Goal: Find specific page/section: Find specific page/section

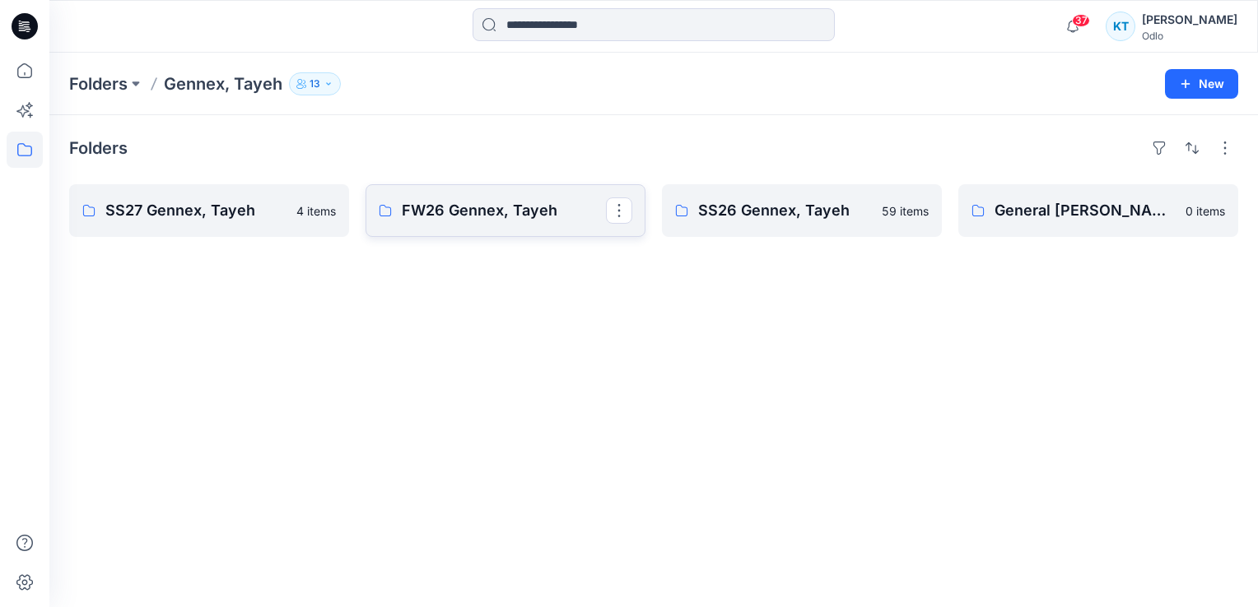
click at [451, 202] on p "FW26 Gennex, Tayeh" at bounding box center [504, 210] width 204 height 23
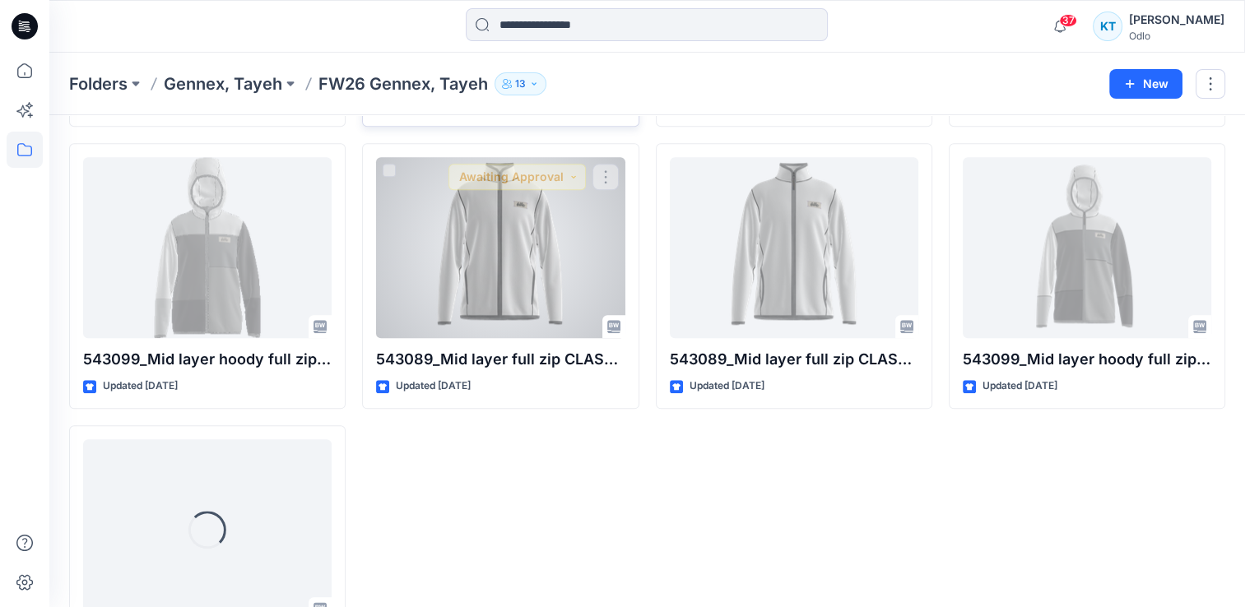
scroll to position [1832, 0]
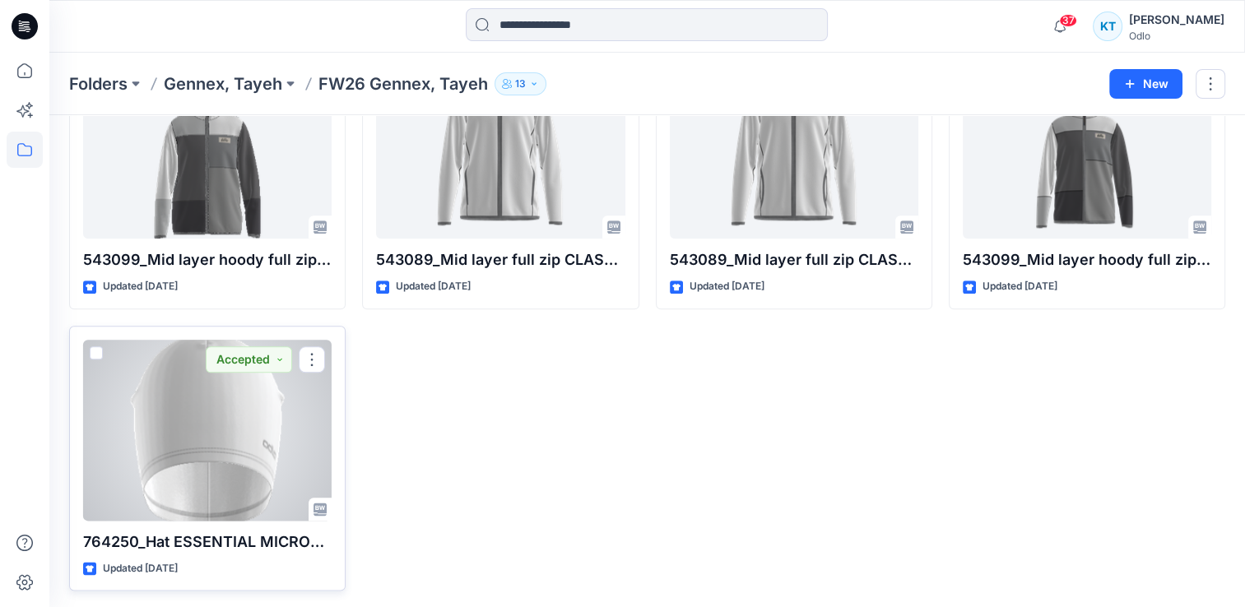
click at [226, 437] on div at bounding box center [207, 430] width 249 height 181
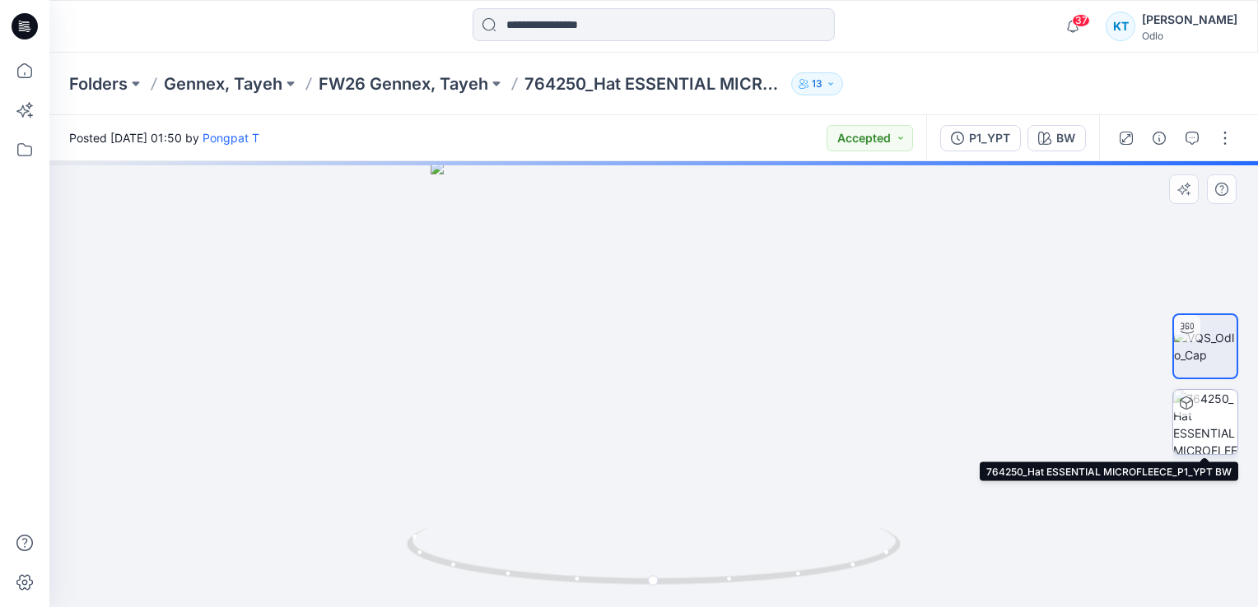
click at [1219, 416] on img at bounding box center [1205, 422] width 64 height 64
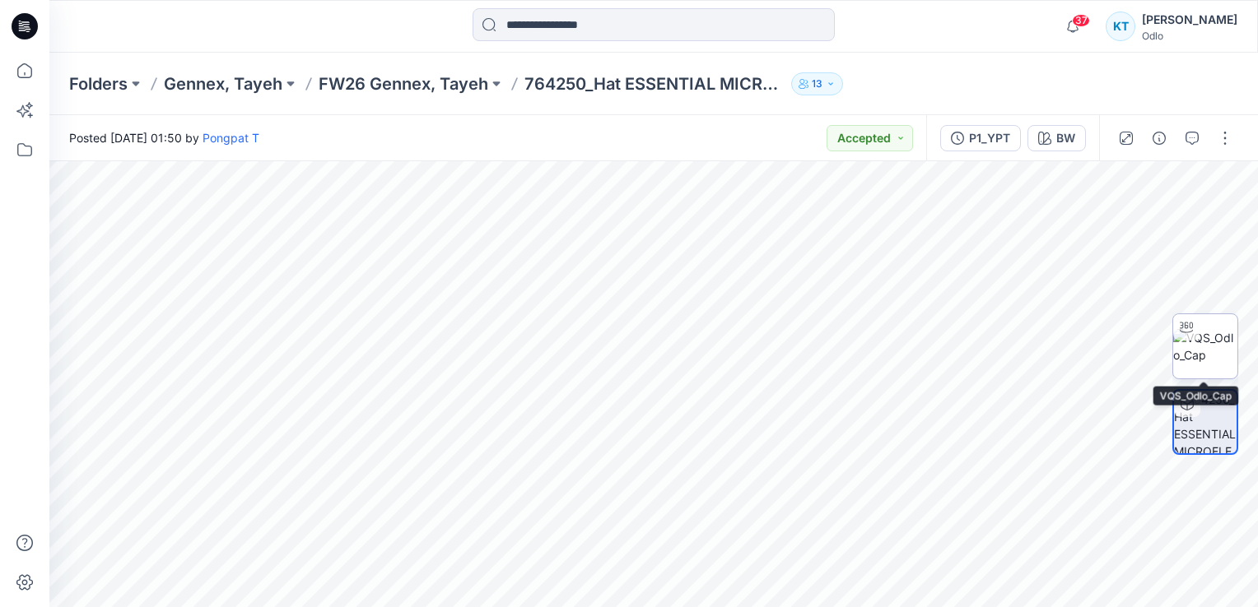
click at [1205, 351] on img at bounding box center [1205, 346] width 64 height 35
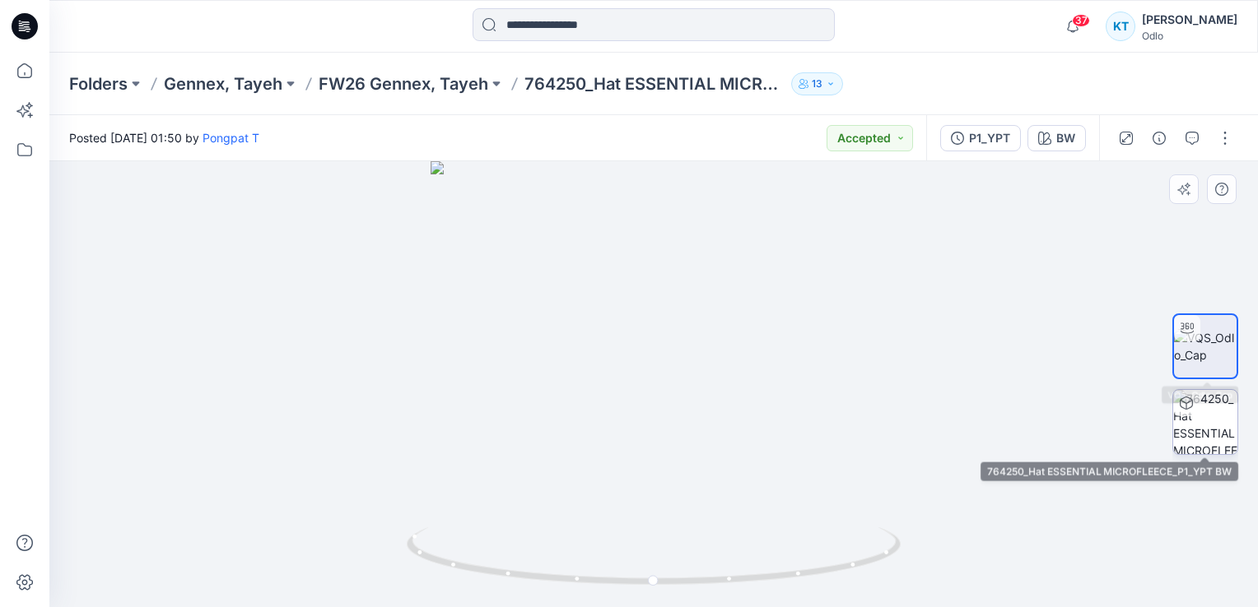
click at [1183, 406] on icon at bounding box center [1185, 403] width 13 height 13
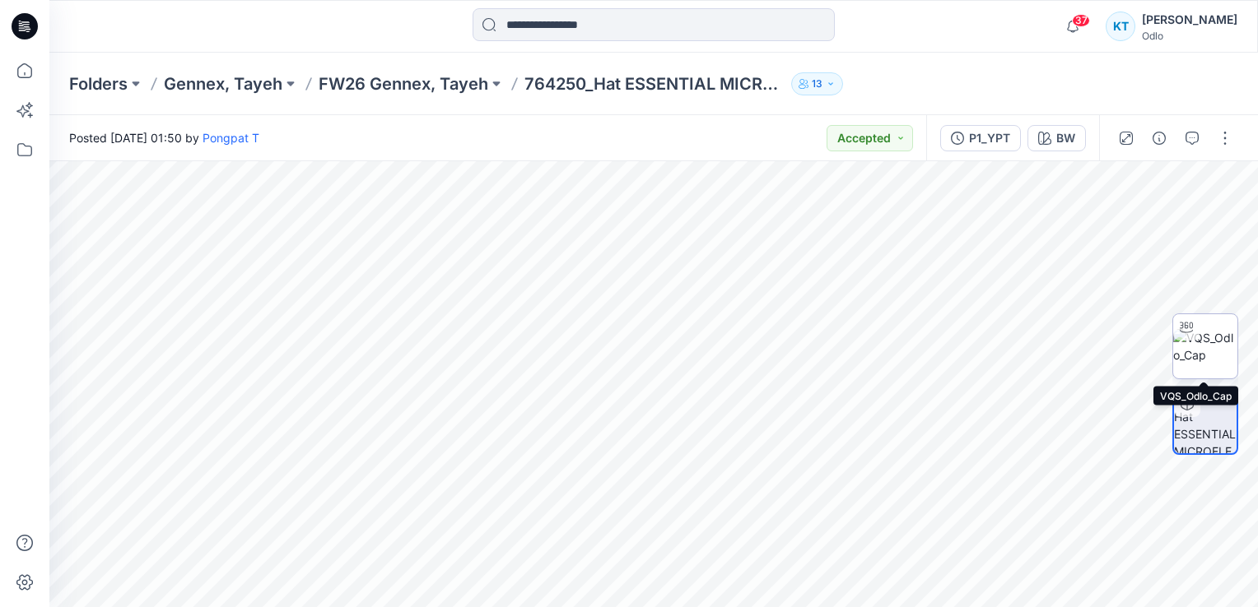
click at [1216, 346] on img at bounding box center [1205, 346] width 64 height 35
